Goal: Information Seeking & Learning: Find specific fact

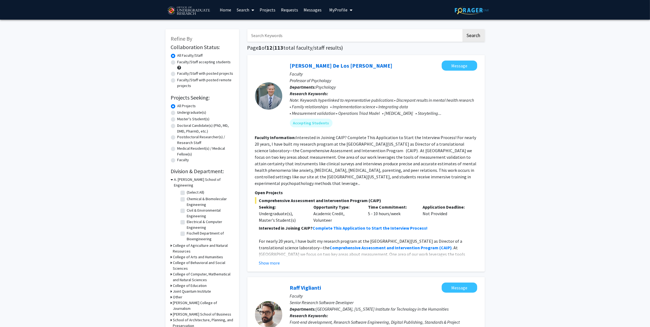
click at [265, 36] on input "Search Keywords" at bounding box center [354, 35] width 214 height 13
type input "quantum"
click at [462, 29] on button "Search" at bounding box center [473, 35] width 22 height 13
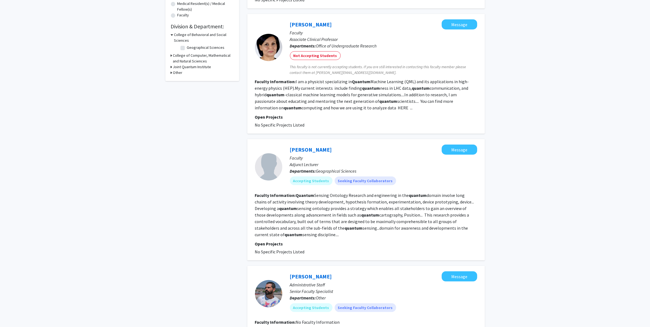
scroll to position [164, 0]
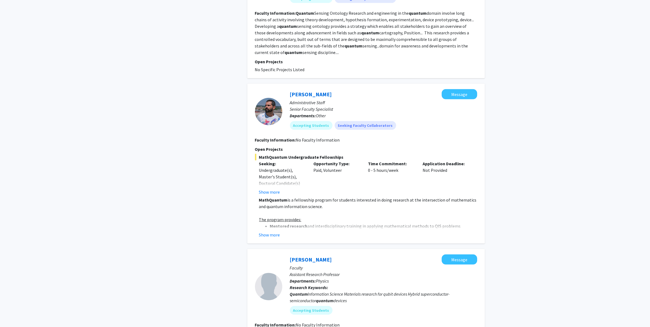
click at [564, 102] on div "Refine By Collaboration Status: Collaboration Status All Faculty/Staff Collabor…" at bounding box center [325, 235] width 650 height 1087
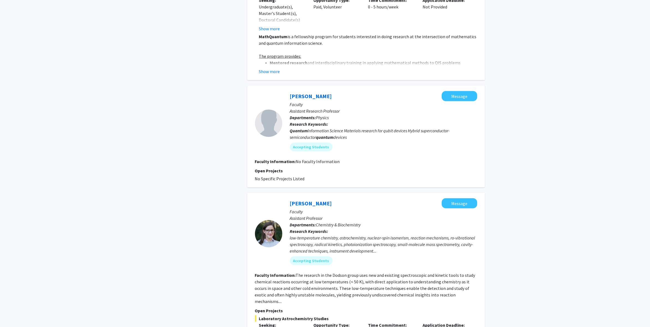
click at [567, 130] on div "Refine By Collaboration Status: Collaboration Status All Faculty/Staff Collabor…" at bounding box center [325, 72] width 650 height 1087
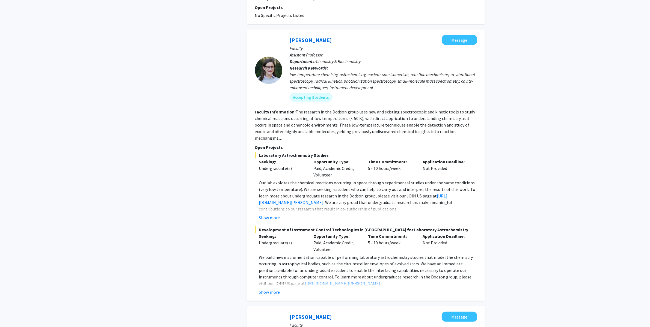
scroll to position [789, 0]
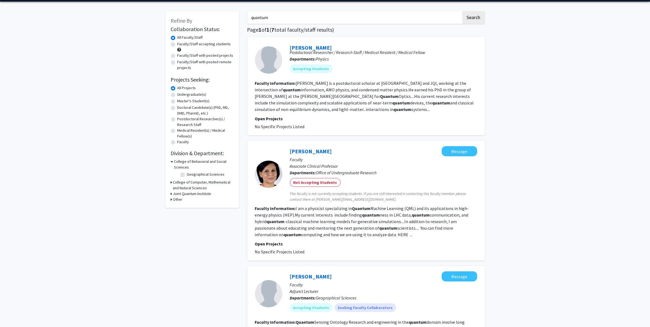
scroll to position [0, 0]
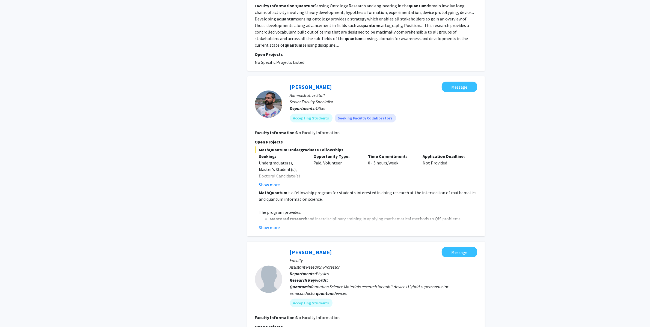
click at [537, 153] on div "Refine By Collaboration Status: Collaboration Status All Faculty/Staff Collabor…" at bounding box center [325, 228] width 650 height 1087
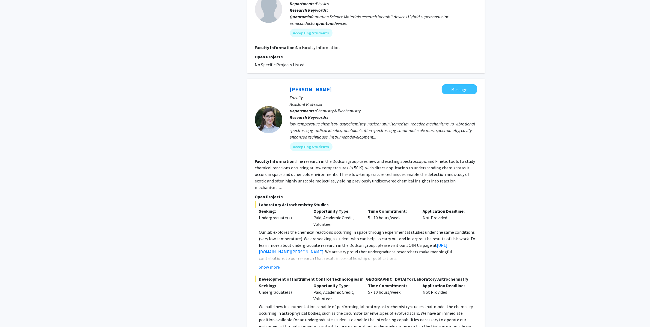
scroll to position [730, 0]
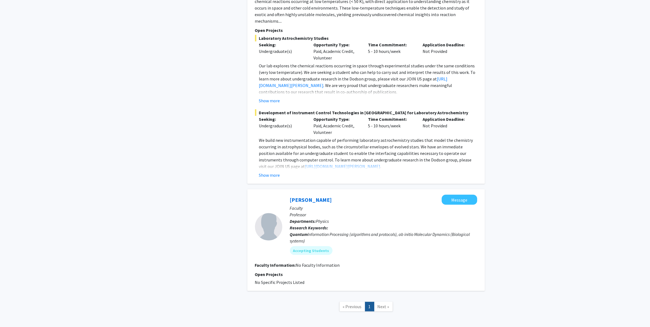
scroll to position [789, 0]
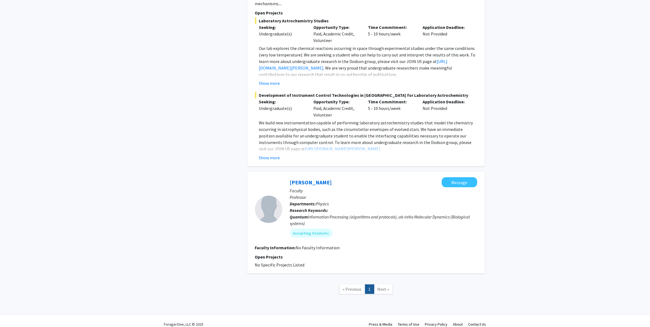
drag, startPoint x: 340, startPoint y: 173, endPoint x: 283, endPoint y: 178, distance: 56.7
click at [283, 178] on div "[PERSON_NAME] Message Faculty Professor Departments: Physics Research Keywords:…" at bounding box center [379, 209] width 195 height 64
copy link "[PERSON_NAME]"
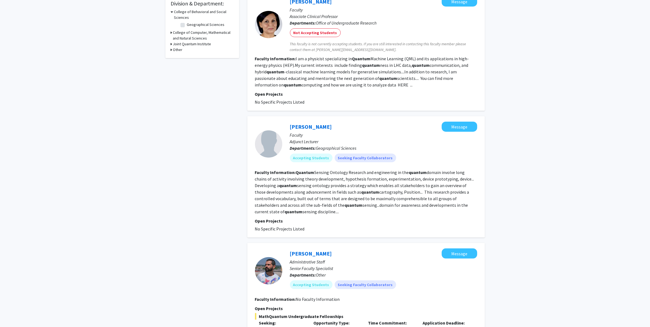
scroll to position [0, 0]
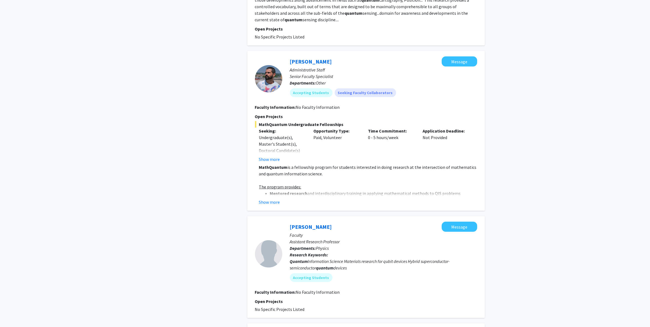
scroll to position [43, 0]
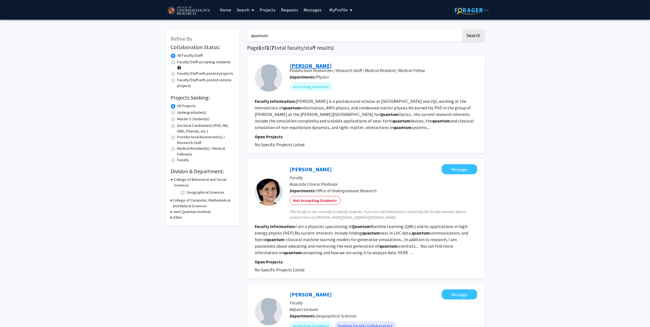
click at [308, 67] on link "[PERSON_NAME]" at bounding box center [311, 65] width 42 height 7
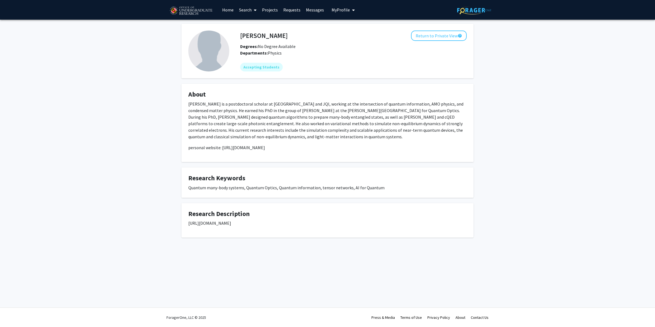
click at [138, 155] on div "[PERSON_NAME] Return to Private View help Degrees: No Degree Available Departme…" at bounding box center [327, 138] width 655 height 236
click at [136, 165] on div "[PERSON_NAME] Return to Private View help Degrees: No Degree Available Departme…" at bounding box center [327, 138] width 655 height 236
click at [133, 166] on div "[PERSON_NAME] Return to Private View help Degrees: No Degree Available Departme…" at bounding box center [327, 138] width 655 height 236
click at [119, 172] on div "[PERSON_NAME] Return to Private View help Degrees: No Degree Available Departme…" at bounding box center [327, 138] width 655 height 236
click at [120, 174] on div "[PERSON_NAME] Return to Private View help Degrees: No Degree Available Departme…" at bounding box center [327, 138] width 655 height 236
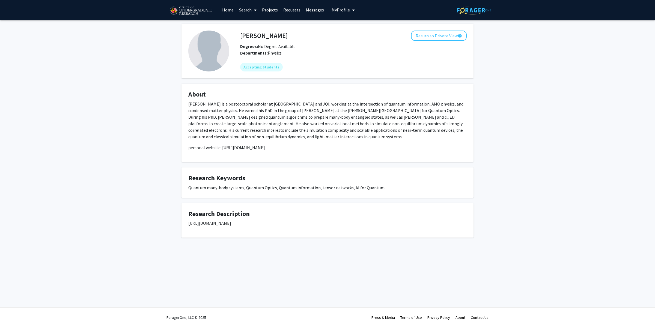
click at [131, 144] on div "[PERSON_NAME] Return to Private View help Degrees: No Degree Available Departme…" at bounding box center [327, 138] width 655 height 236
click at [117, 166] on div "[PERSON_NAME] Return to Private View help Degrees: No Degree Available Departme…" at bounding box center [327, 138] width 655 height 236
click at [110, 142] on div "[PERSON_NAME] Return to Private View help Degrees: No Degree Available Departme…" at bounding box center [327, 138] width 655 height 236
drag, startPoint x: 269, startPoint y: 226, endPoint x: 183, endPoint y: 225, distance: 85.7
click at [183, 225] on fg-card "Research Description [URL][DOMAIN_NAME]" at bounding box center [328, 220] width 292 height 35
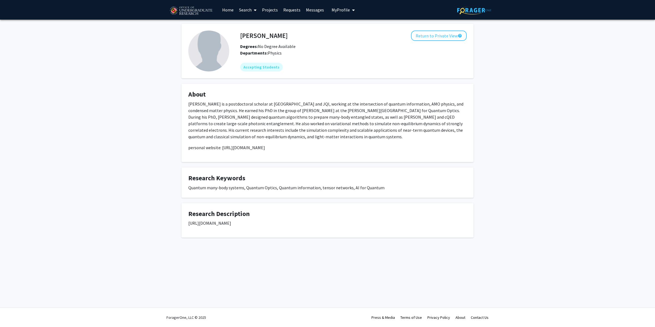
copy p "[URL][DOMAIN_NAME]"
click at [142, 218] on div "[PERSON_NAME] Return to Private View help Degrees: No Degree Available Departme…" at bounding box center [327, 138] width 655 height 236
